Goal: Information Seeking & Learning: Find specific page/section

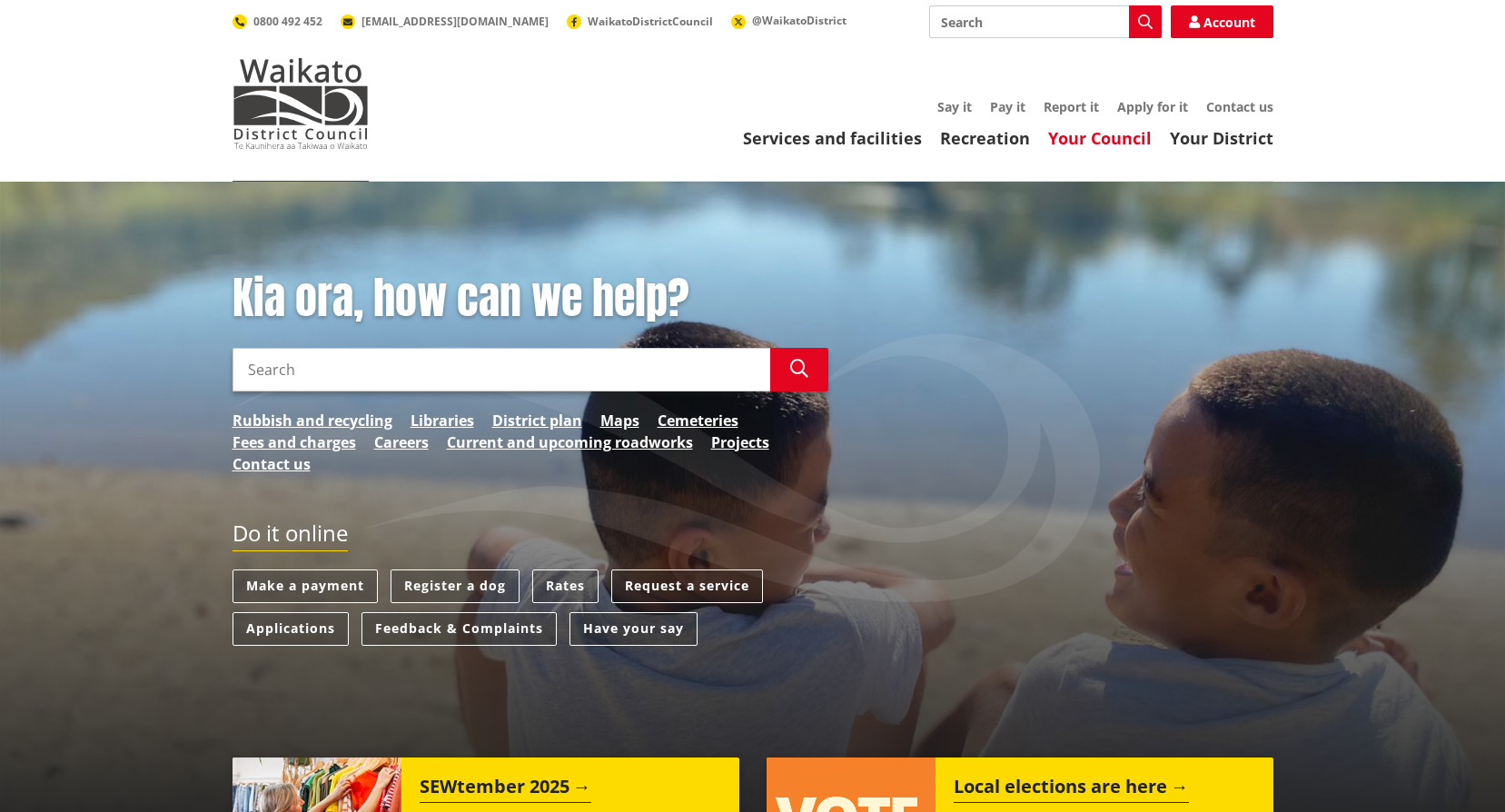
click at [1102, 136] on link "Your Council" at bounding box center [1100, 138] width 104 height 22
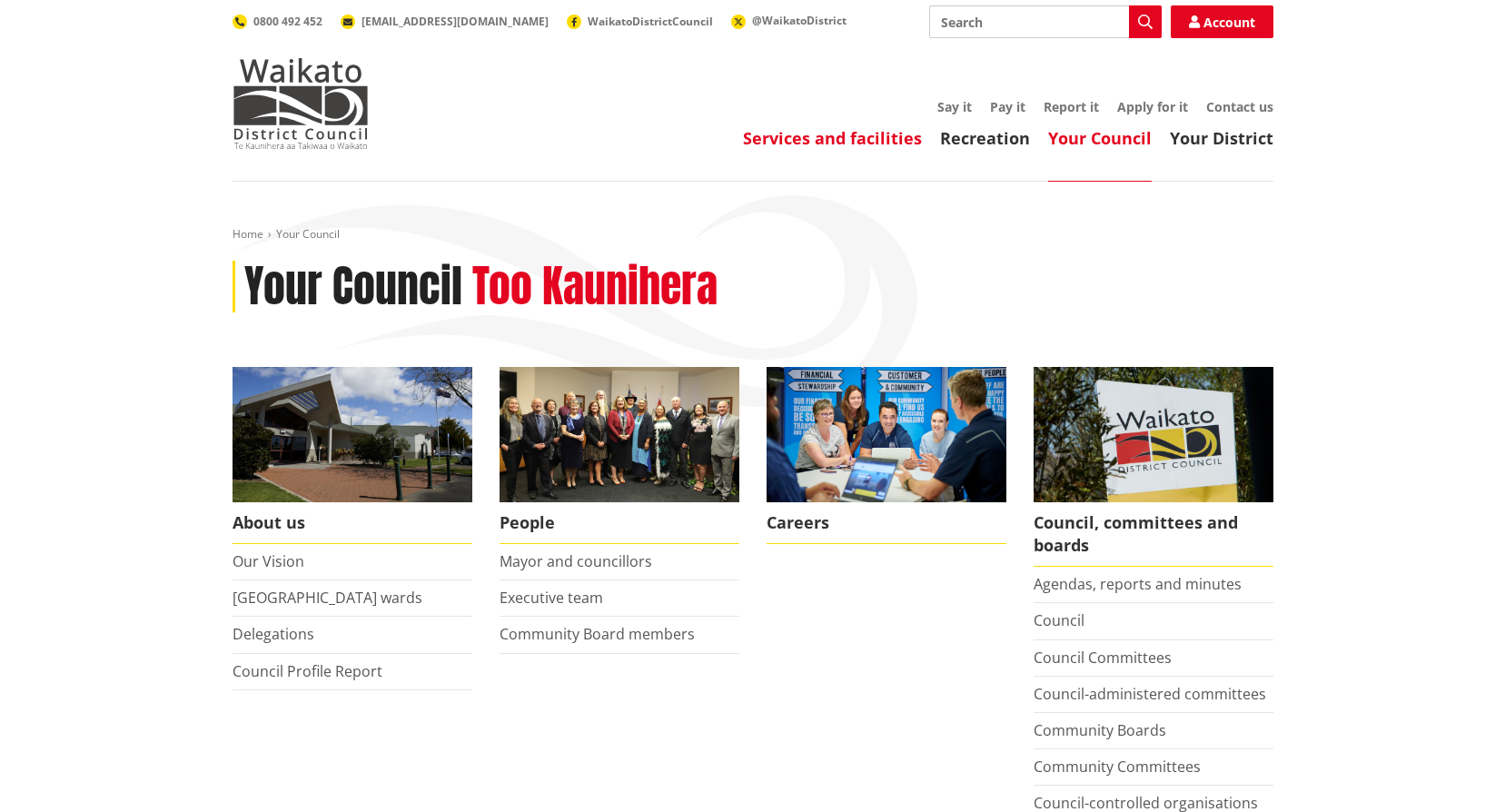
click at [828, 138] on link "Services and facilities" at bounding box center [832, 138] width 179 height 22
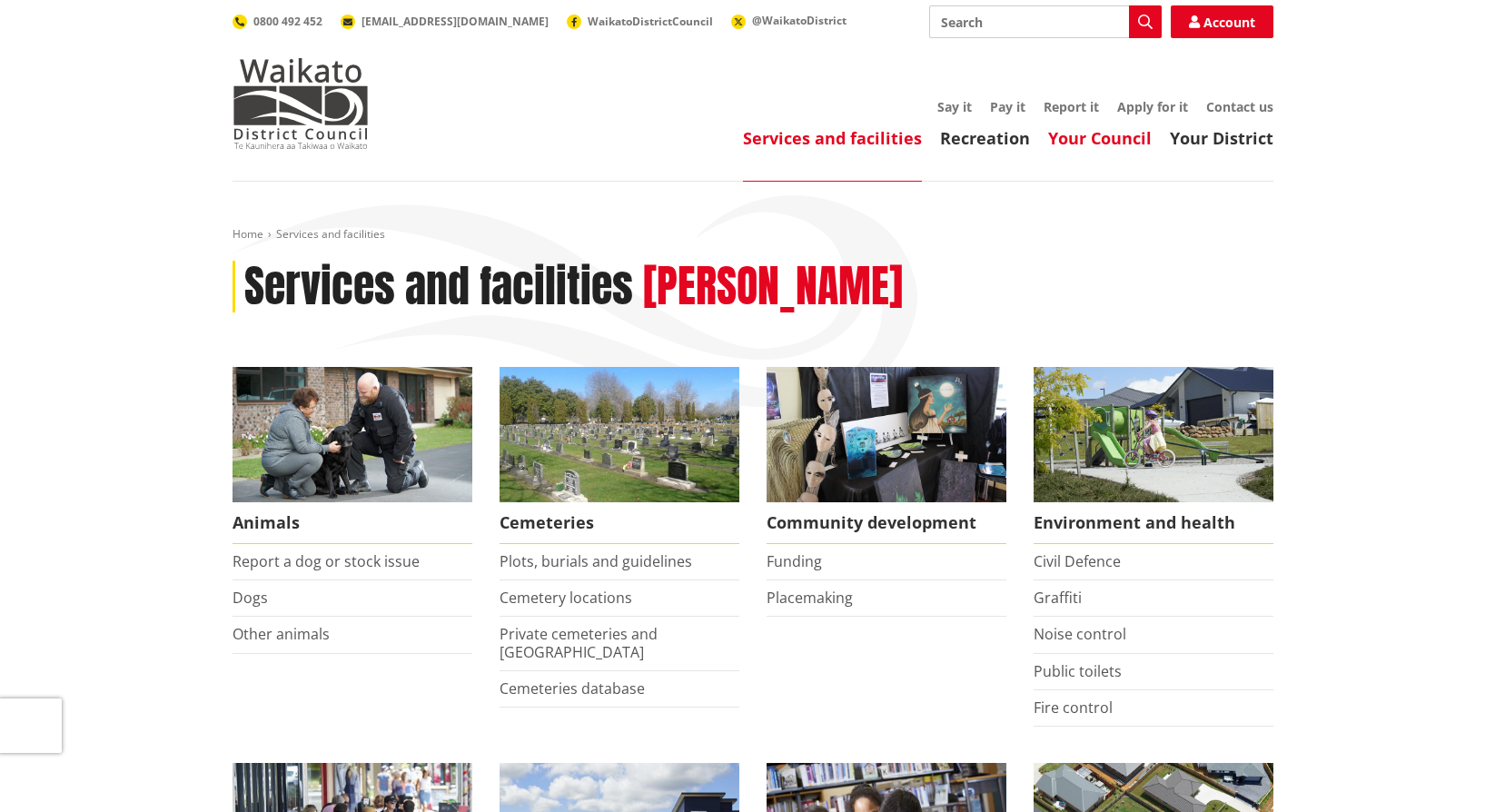
click at [1104, 136] on link "Your Council" at bounding box center [1100, 138] width 104 height 22
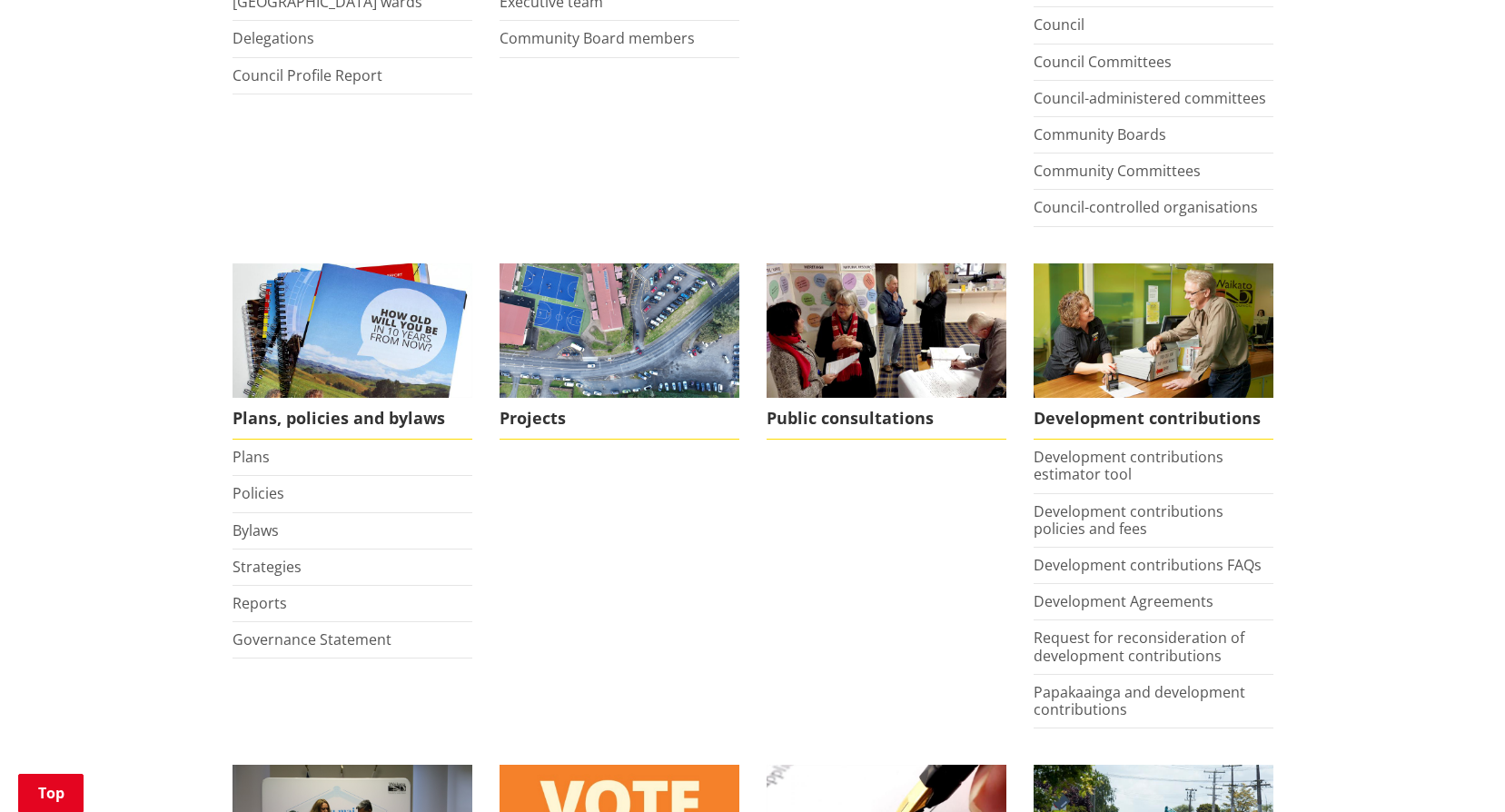
scroll to position [636, 0]
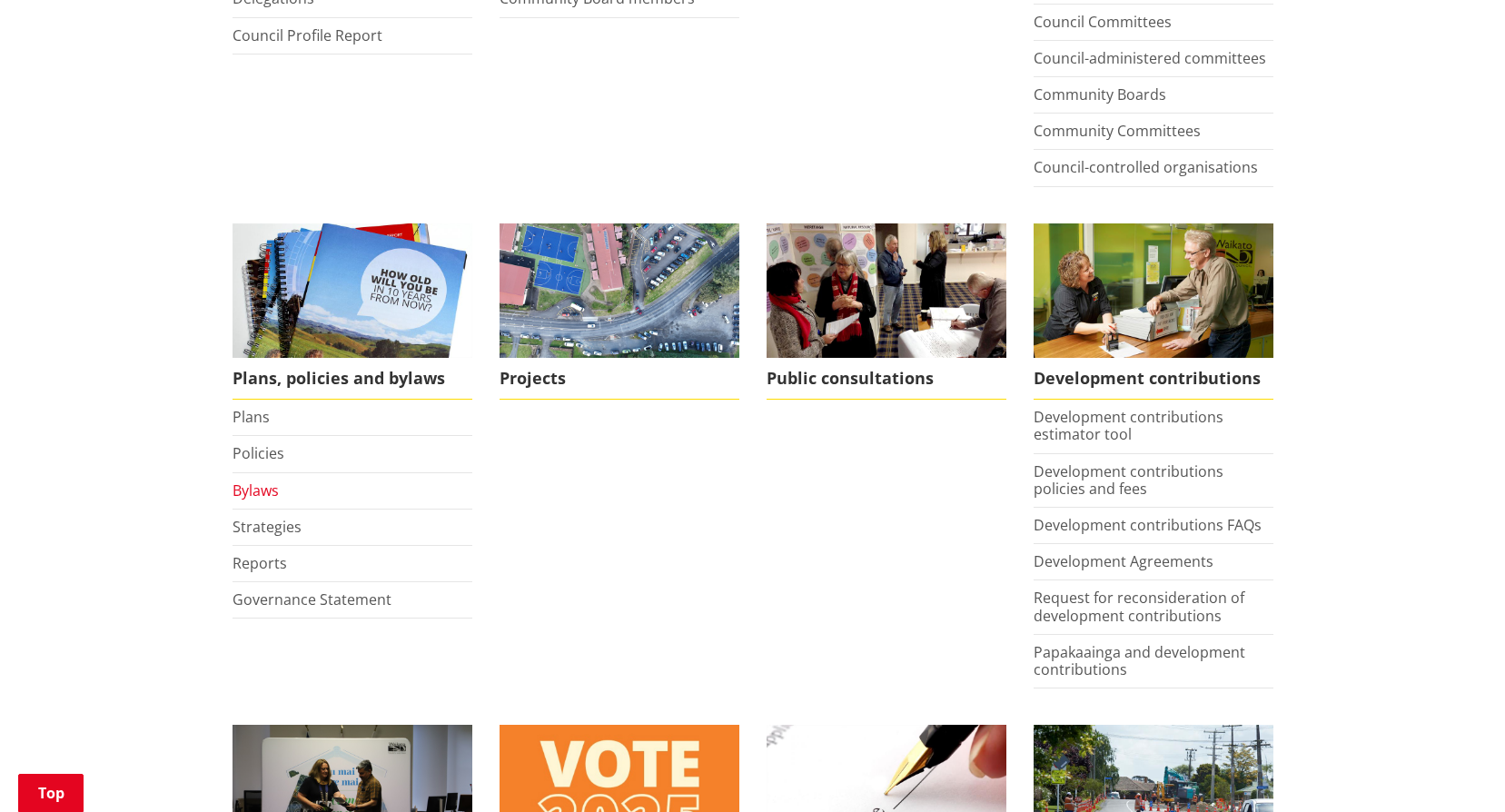
click at [254, 489] on link "Bylaws" at bounding box center [255, 490] width 46 height 20
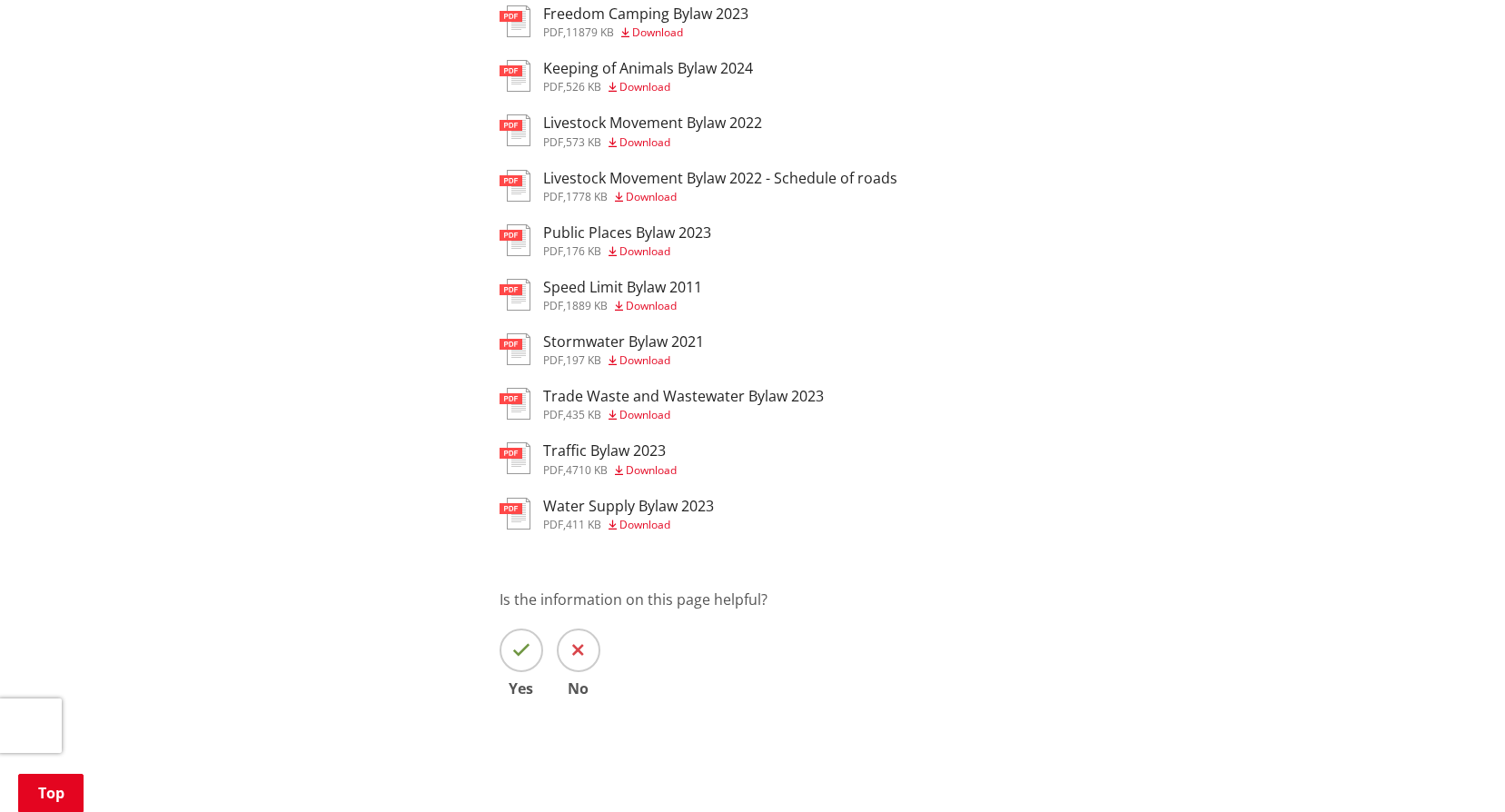
scroll to position [636, 0]
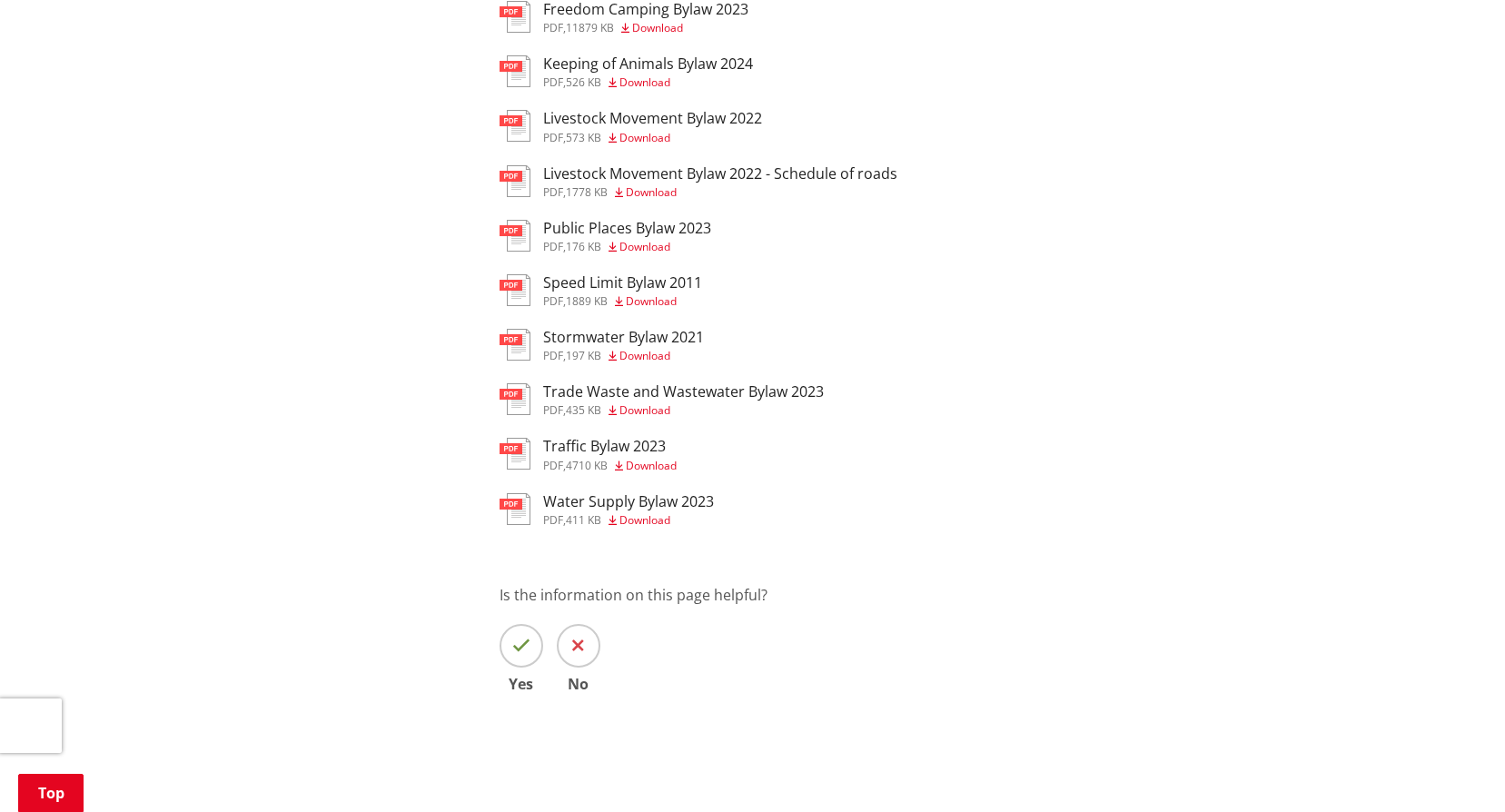
click at [617, 390] on h3 "Trade Waste and Wastewater Bylaw 2023" at bounding box center [683, 391] width 281 height 17
